Goal: Task Accomplishment & Management: Complete application form

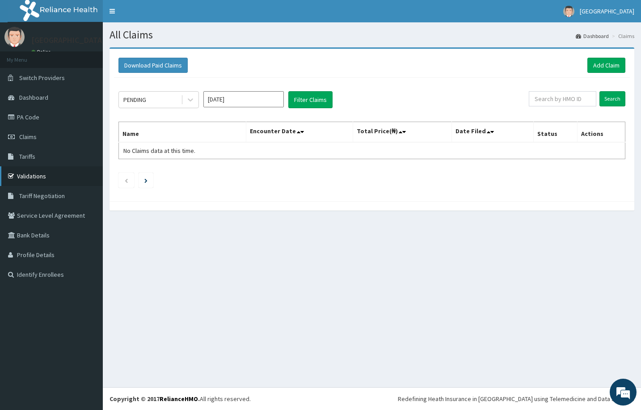
click at [34, 175] on link "Validations" at bounding box center [51, 176] width 103 height 20
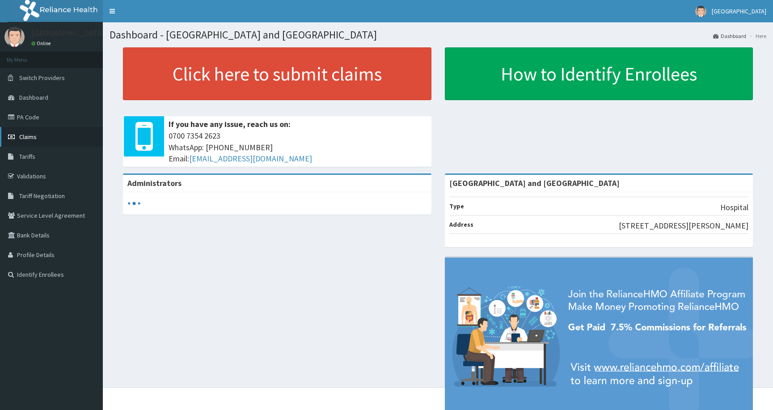
click at [29, 136] on span "Claims" at bounding box center [27, 137] width 17 height 8
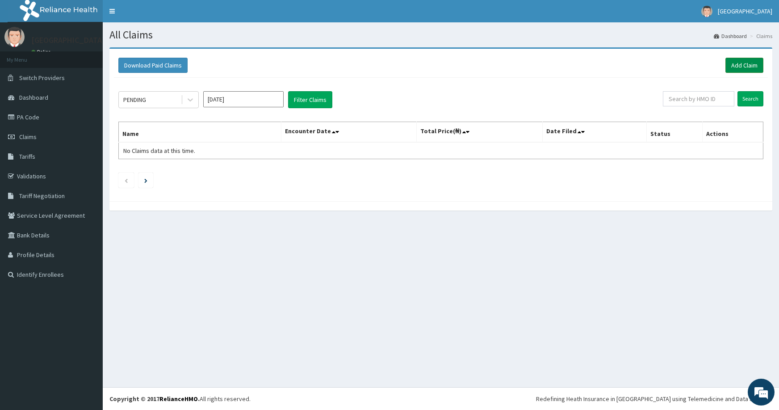
click at [751, 66] on link "Add Claim" at bounding box center [745, 65] width 38 height 15
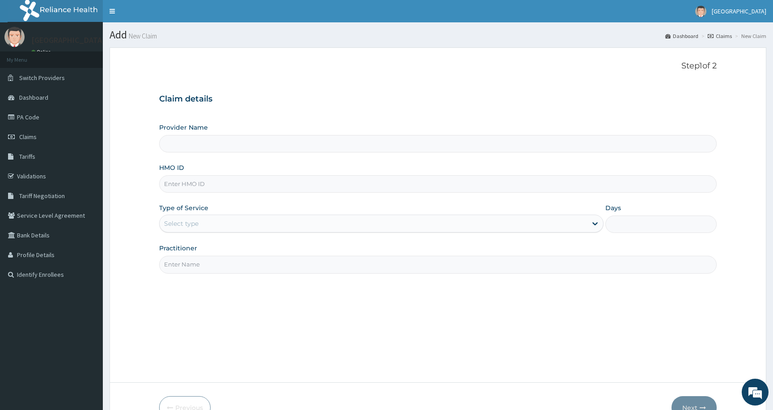
click at [339, 184] on input "HMO ID" at bounding box center [437, 183] width 557 height 17
type input "[GEOGRAPHIC_DATA] and [GEOGRAPHIC_DATA]"
paste input "PRV/10022/B"
type input "PRV/10022/B"
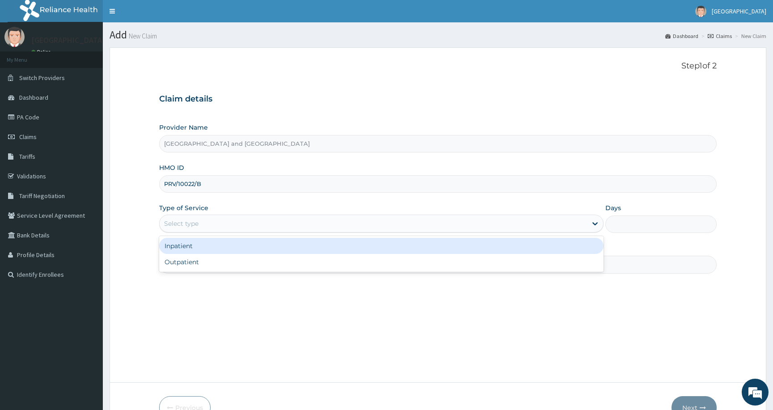
click at [275, 219] on div "Select type" at bounding box center [373, 223] width 427 height 14
click at [273, 242] on div "Inpatient" at bounding box center [381, 246] width 444 height 16
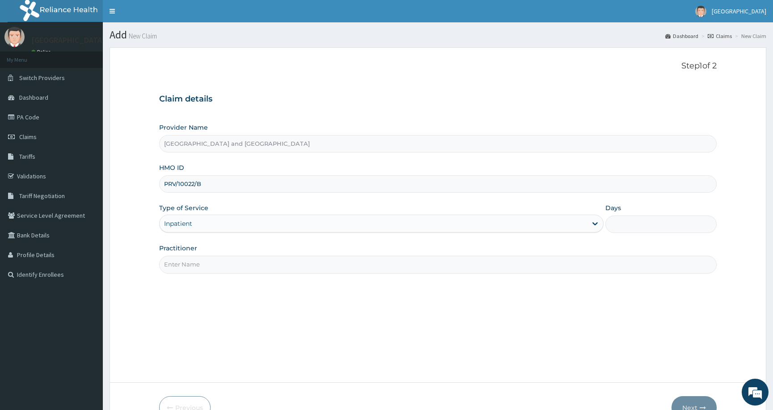
click at [268, 257] on input "Practitioner" at bounding box center [437, 264] width 557 height 17
type input "Dr Peter Ibom"
click at [649, 224] on input "Days" at bounding box center [660, 223] width 111 height 17
type input "2"
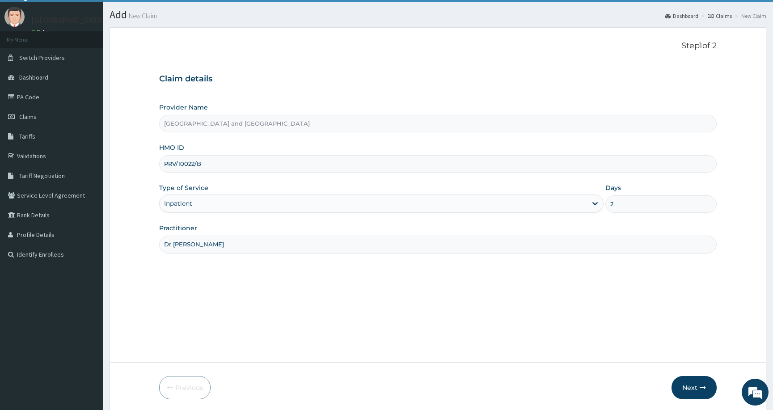
scroll to position [53, 0]
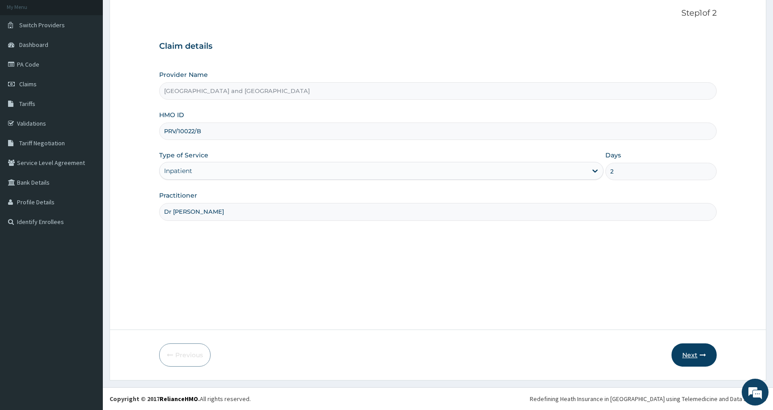
click at [685, 348] on button "Next" at bounding box center [693, 354] width 45 height 23
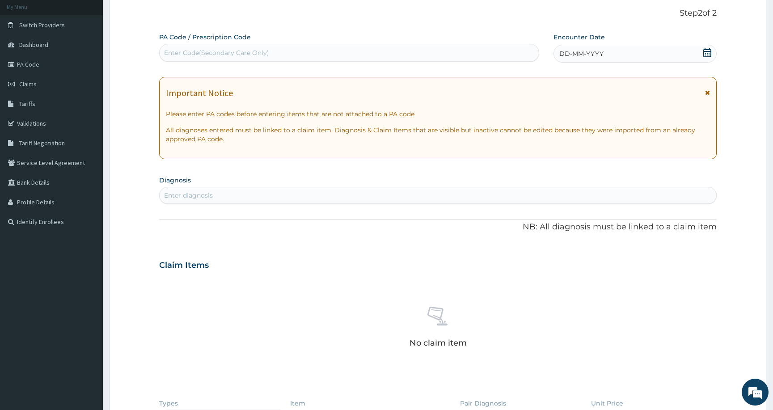
click at [594, 53] on span "DD-MM-YYYY" at bounding box center [581, 53] width 44 height 9
click at [388, 212] on div "PA Code / Prescription Code Enter Code(Secondary Care Only) Encounter Date DD-M…" at bounding box center [437, 264] width 557 height 462
click at [354, 50] on div "Enter Code(Secondary Care Only)" at bounding box center [349, 53] width 379 height 14
drag, startPoint x: 319, startPoint y: 50, endPoint x: 315, endPoint y: 48, distance: 5.1
click at [319, 50] on div "Enter Code(Secondary Care Only)" at bounding box center [349, 53] width 379 height 14
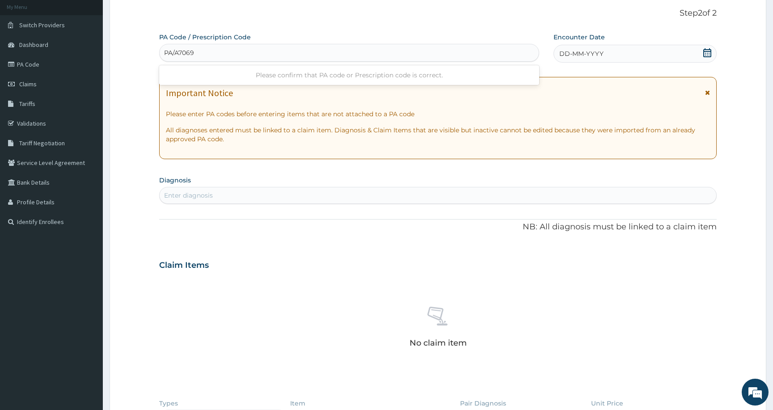
type input "PA/A7069B"
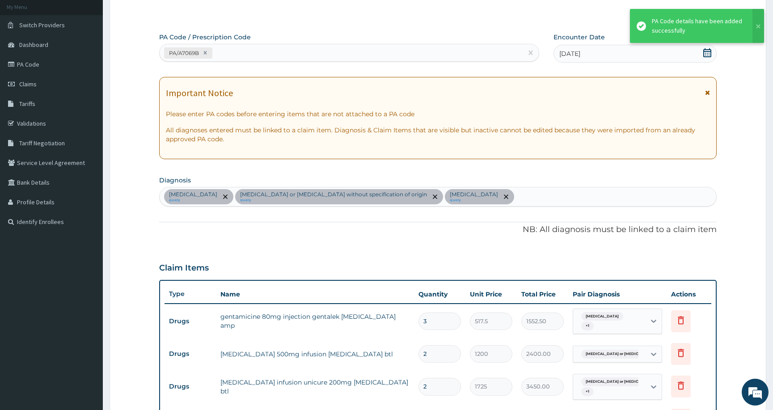
scroll to position [530, 0]
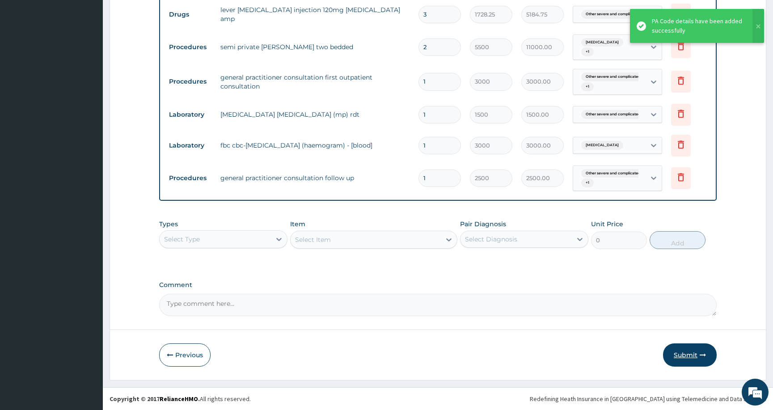
click at [687, 357] on button "Submit" at bounding box center [690, 354] width 54 height 23
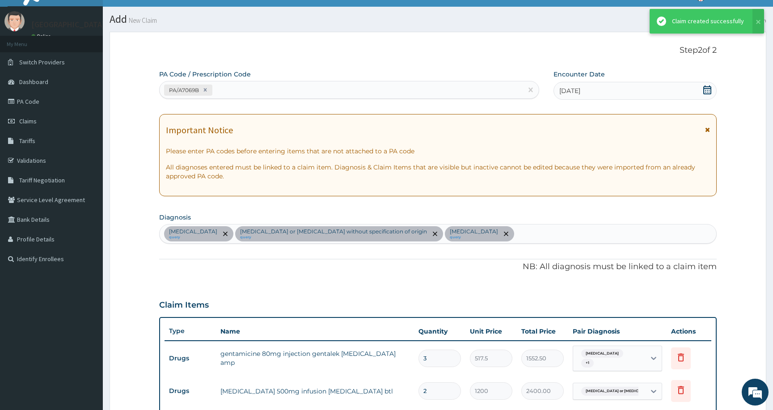
scroll to position [558, 0]
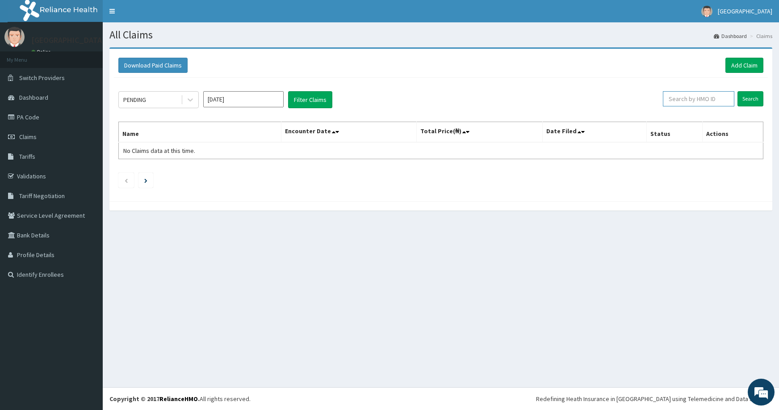
click at [704, 100] on input "text" at bounding box center [698, 98] width 71 height 15
click at [702, 97] on input "text" at bounding box center [698, 98] width 71 height 15
paste input "PRV/10022/B"
type input "PRV/10022/B"
click at [757, 101] on input "Search" at bounding box center [751, 98] width 26 height 15
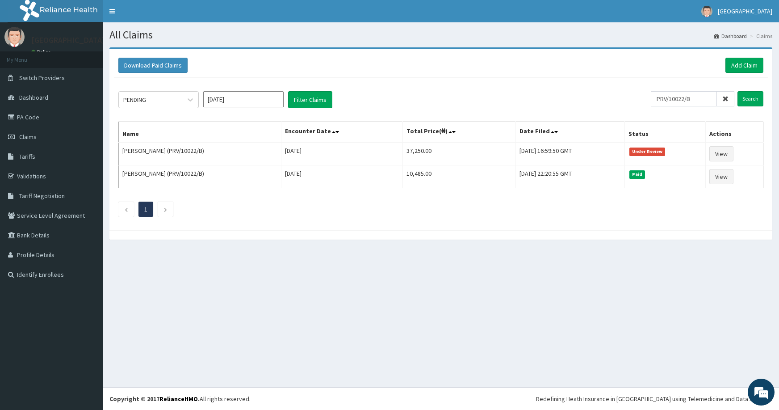
click at [67, 325] on aside "De Rock Hospital Online My Menu Switch Providers Dashboard PA Code Claims Tarif…" at bounding box center [51, 205] width 103 height 410
click at [38, 116] on link "PA Code" at bounding box center [51, 117] width 103 height 20
